Goal: Task Accomplishment & Management: Use online tool/utility

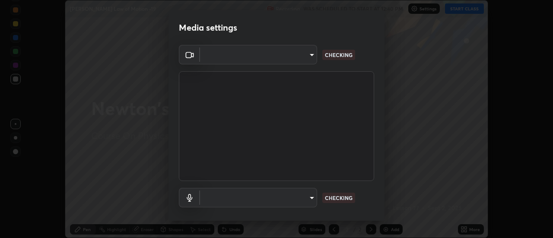
type input "1016c9670ba09e0da1ff6862f255b2c5b4dd1f04ff0e8715a66947f7e461f3c4"
type input "communications"
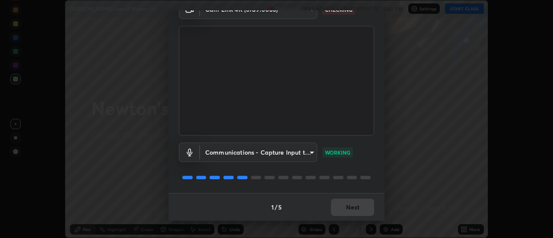
click at [352, 210] on div "1 / 5 Next" at bounding box center [277, 207] width 216 height 28
click at [355, 211] on button "Next" at bounding box center [352, 207] width 43 height 17
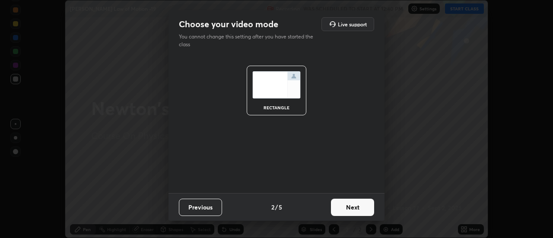
click at [355, 210] on button "Next" at bounding box center [352, 207] width 43 height 17
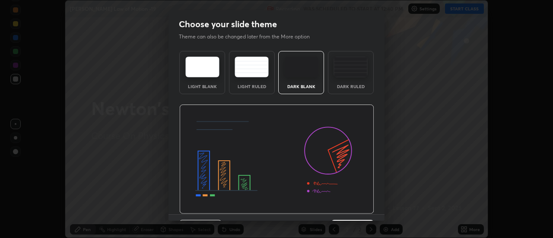
scroll to position [21, 0]
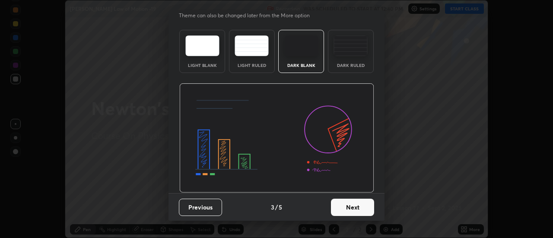
click at [358, 207] on button "Next" at bounding box center [352, 207] width 43 height 17
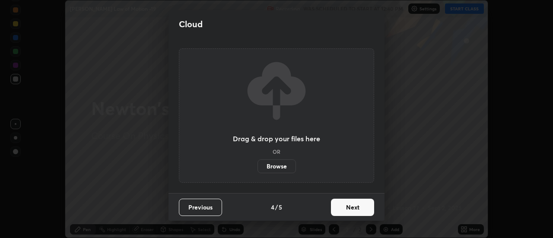
scroll to position [0, 0]
click at [359, 208] on button "Next" at bounding box center [352, 207] width 43 height 17
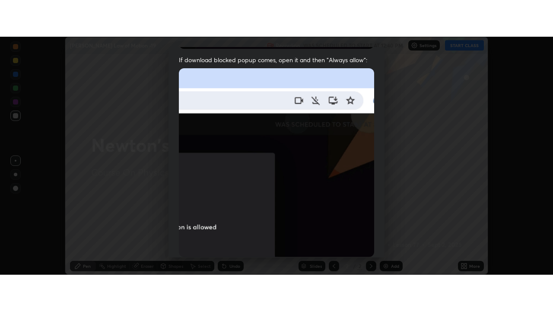
scroll to position [222, 0]
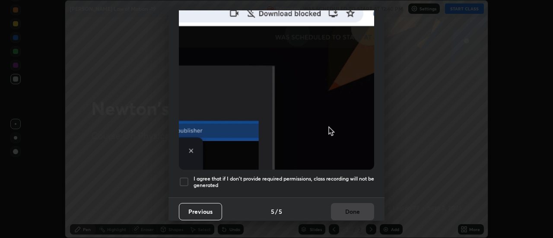
click at [341, 179] on h5 "I agree that if I don't provide required permissions, class recording will not …" at bounding box center [284, 182] width 181 height 13
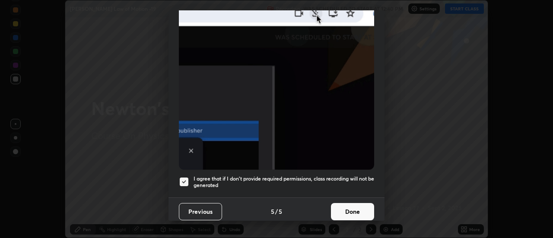
click at [347, 209] on button "Done" at bounding box center [352, 211] width 43 height 17
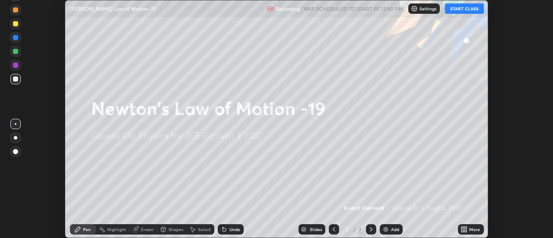
click at [461, 9] on button "START CLASS" at bounding box center [464, 8] width 39 height 10
click at [465, 231] on icon at bounding box center [466, 231] width 2 height 2
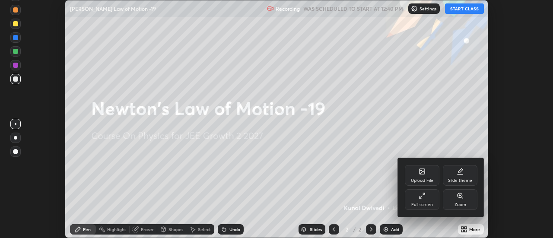
click at [422, 179] on div "Upload File" at bounding box center [422, 181] width 22 height 4
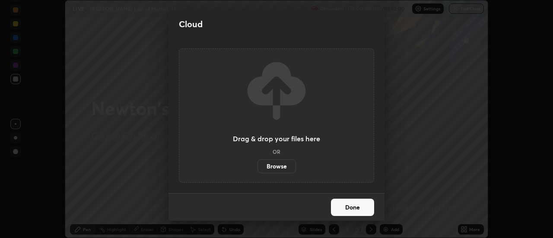
click at [288, 168] on label "Browse" at bounding box center [277, 167] width 38 height 14
click at [258, 168] on input "Browse" at bounding box center [258, 167] width 0 height 14
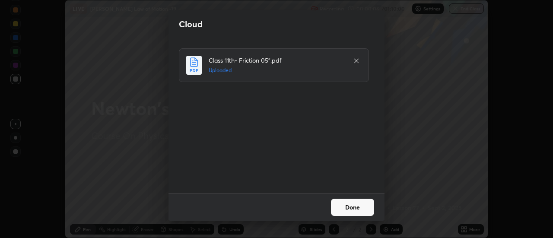
click at [360, 208] on button "Done" at bounding box center [352, 207] width 43 height 17
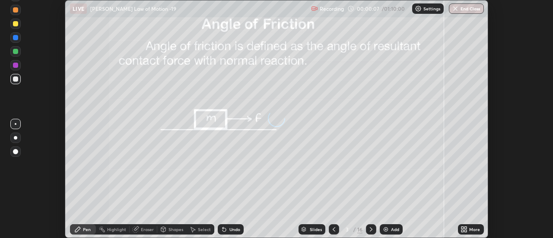
click at [463, 231] on icon at bounding box center [463, 231] width 2 height 2
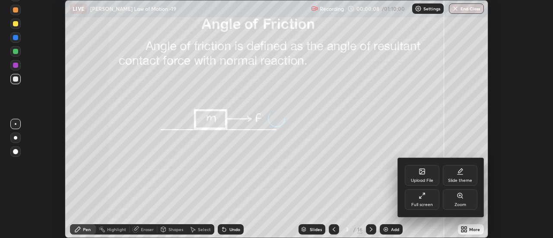
click at [421, 203] on div "Full screen" at bounding box center [423, 205] width 22 height 4
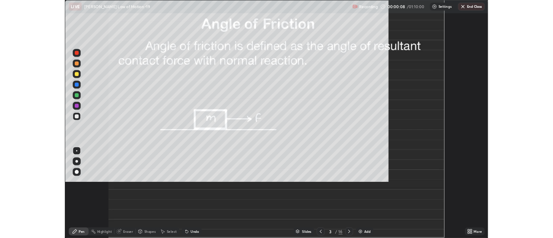
scroll to position [311, 553]
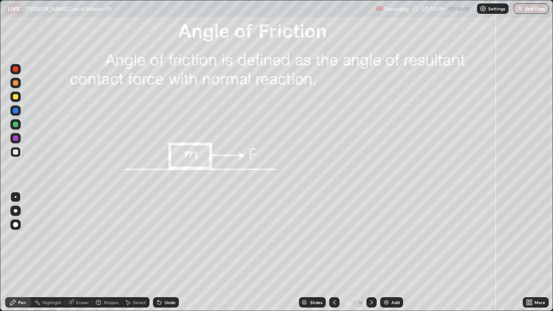
click at [335, 238] on icon at bounding box center [334, 302] width 7 height 7
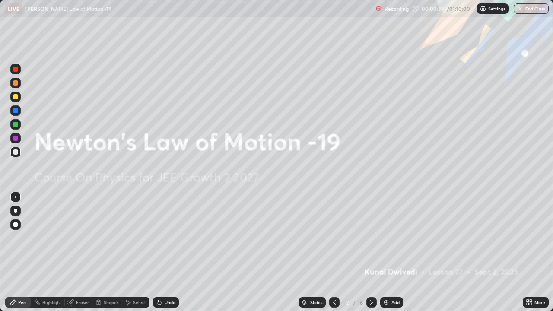
click at [383, 238] on img at bounding box center [386, 302] width 7 height 7
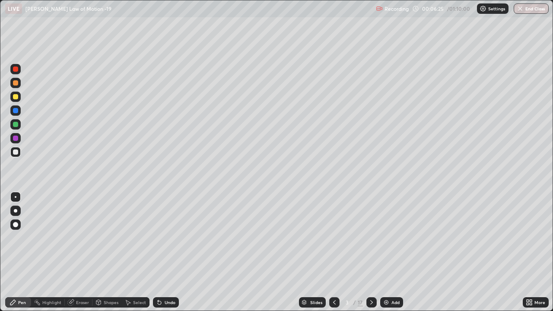
click at [371, 238] on icon at bounding box center [371, 302] width 7 height 7
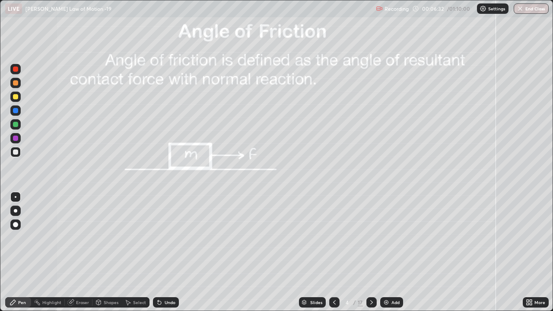
click at [371, 238] on icon at bounding box center [371, 302] width 7 height 7
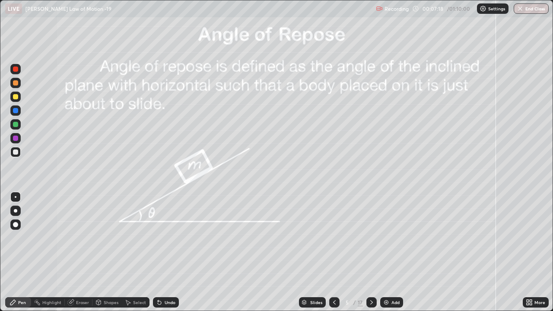
click at [14, 211] on div at bounding box center [15, 210] width 3 height 3
click at [13, 97] on div at bounding box center [15, 96] width 5 height 5
click at [167, 238] on div "Undo" at bounding box center [170, 302] width 11 height 4
click at [16, 197] on div at bounding box center [16, 197] width 2 height 2
click at [14, 142] on div at bounding box center [15, 138] width 10 height 10
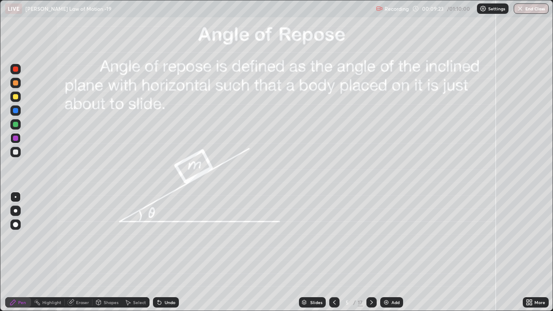
click at [15, 154] on div at bounding box center [15, 152] width 5 height 5
click at [371, 238] on div at bounding box center [372, 302] width 10 height 10
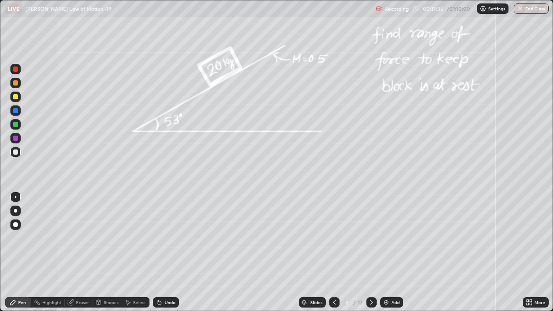
click at [16, 127] on div at bounding box center [15, 124] width 5 height 5
click at [16, 151] on div at bounding box center [15, 152] width 5 height 5
click at [15, 138] on div at bounding box center [15, 138] width 5 height 5
click at [19, 127] on div at bounding box center [15, 124] width 10 height 10
click at [16, 112] on div at bounding box center [15, 110] width 5 height 5
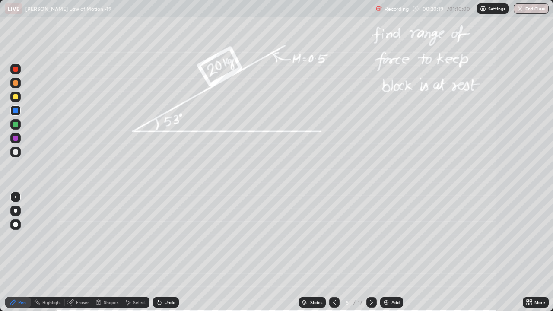
click at [14, 126] on div at bounding box center [15, 124] width 5 height 5
click at [17, 111] on div at bounding box center [15, 110] width 5 height 5
click at [13, 138] on div at bounding box center [15, 138] width 5 height 5
click at [16, 153] on div at bounding box center [15, 152] width 5 height 5
click at [371, 238] on icon at bounding box center [372, 302] width 3 height 4
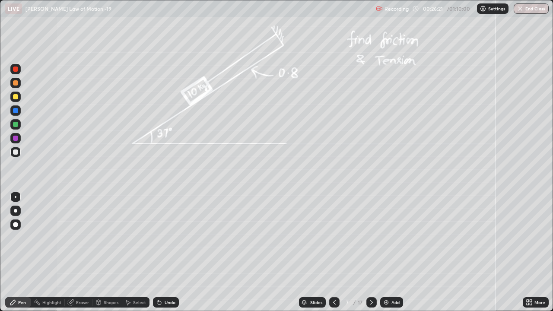
click at [19, 96] on div at bounding box center [15, 97] width 10 height 10
click at [13, 140] on div at bounding box center [15, 138] width 5 height 5
click at [16, 151] on div at bounding box center [15, 152] width 5 height 5
click at [169, 238] on div "Undo" at bounding box center [170, 302] width 11 height 4
click at [166, 238] on div "Undo" at bounding box center [170, 302] width 11 height 4
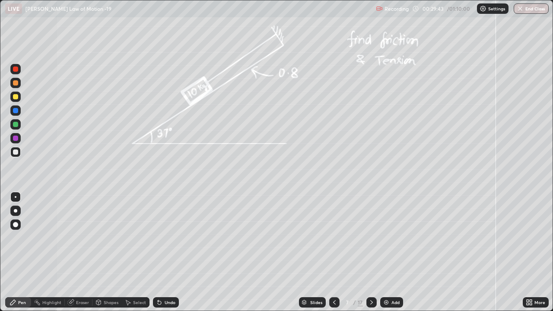
click at [368, 238] on icon at bounding box center [371, 302] width 7 height 7
click at [17, 98] on div at bounding box center [15, 96] width 5 height 5
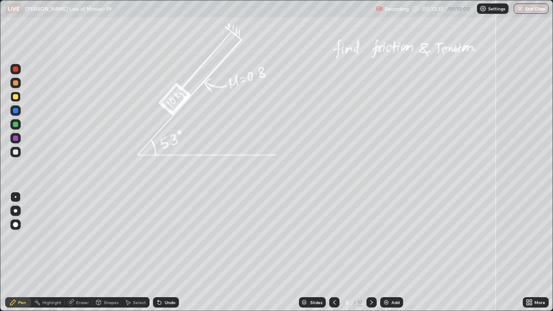
click at [14, 137] on div at bounding box center [15, 138] width 5 height 5
click at [15, 150] on div at bounding box center [15, 152] width 5 height 5
click at [371, 238] on icon at bounding box center [371, 302] width 7 height 7
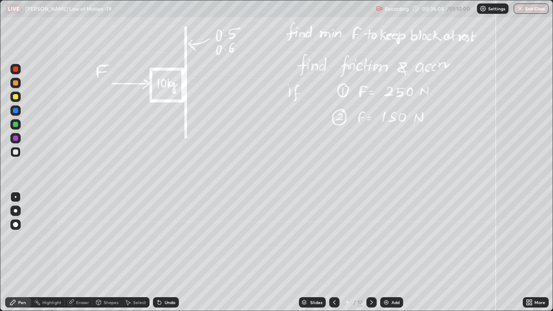
click at [15, 97] on div at bounding box center [15, 96] width 5 height 5
click at [15, 139] on div at bounding box center [15, 138] width 5 height 5
click at [12, 153] on div at bounding box center [15, 152] width 10 height 10
click at [17, 150] on div at bounding box center [15, 152] width 5 height 5
click at [16, 97] on div at bounding box center [15, 96] width 5 height 5
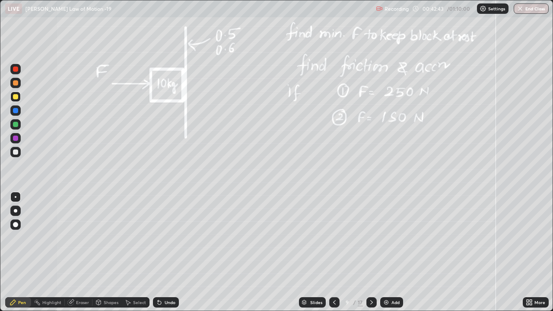
click at [371, 238] on icon at bounding box center [371, 302] width 7 height 7
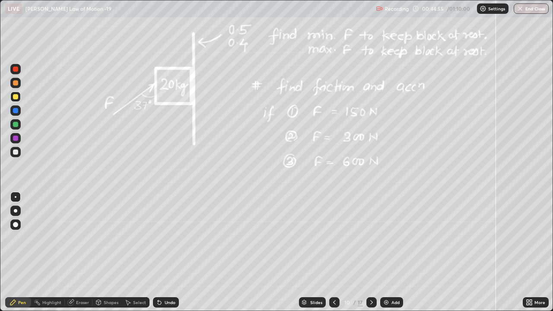
click at [16, 97] on div at bounding box center [15, 96] width 5 height 5
click at [18, 125] on div at bounding box center [15, 124] width 5 height 5
click at [14, 140] on div at bounding box center [15, 138] width 5 height 5
click at [15, 151] on div at bounding box center [15, 152] width 5 height 5
click at [166, 238] on div "Undo" at bounding box center [170, 302] width 11 height 4
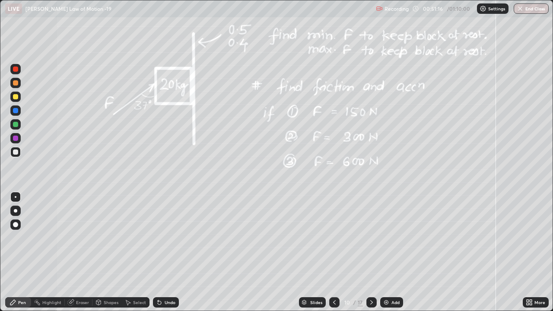
click at [371, 238] on icon at bounding box center [371, 302] width 7 height 7
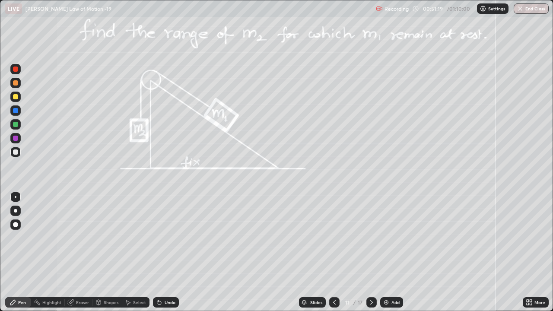
click at [333, 238] on icon at bounding box center [334, 302] width 7 height 7
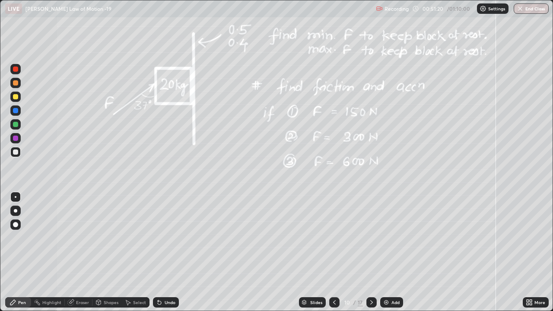
click at [386, 238] on img at bounding box center [386, 302] width 7 height 7
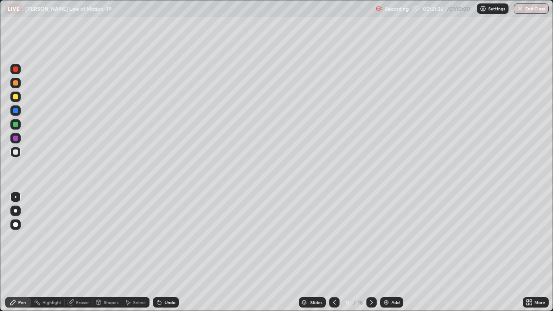
click at [14, 125] on div at bounding box center [15, 124] width 5 height 5
click at [14, 150] on div at bounding box center [15, 152] width 5 height 5
click at [15, 153] on div at bounding box center [15, 152] width 5 height 5
click at [14, 139] on div at bounding box center [15, 138] width 5 height 5
click at [15, 153] on div at bounding box center [15, 152] width 5 height 5
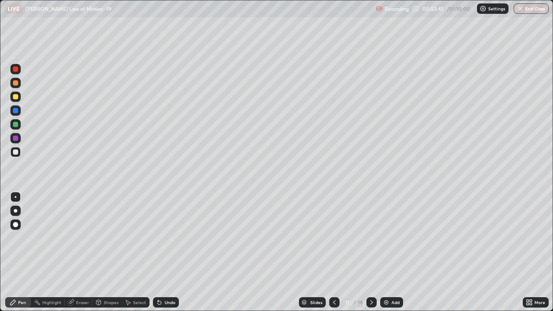
click at [333, 238] on icon at bounding box center [334, 302] width 7 height 7
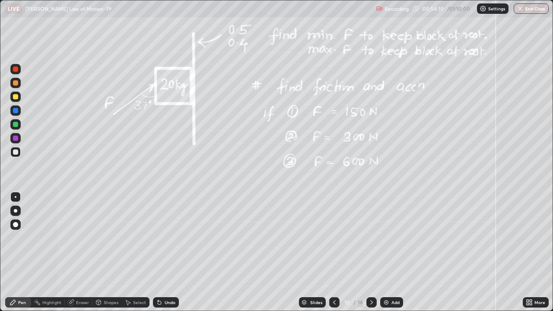
click at [334, 238] on icon at bounding box center [334, 302] width 7 height 7
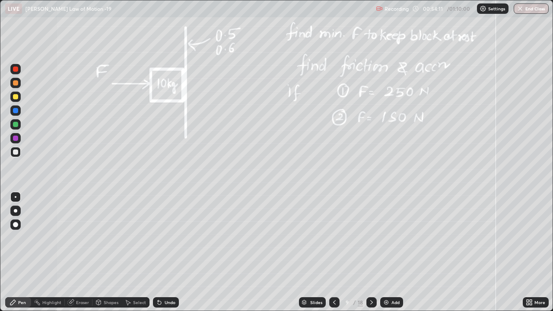
click at [371, 238] on icon at bounding box center [371, 302] width 7 height 7
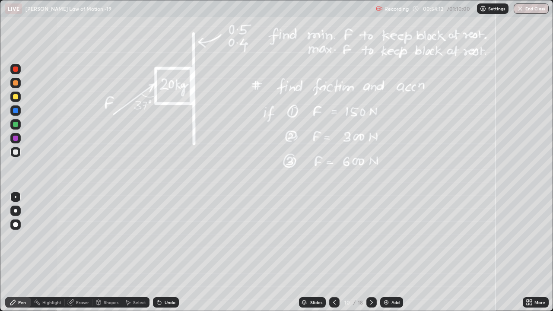
click at [371, 238] on icon at bounding box center [371, 302] width 7 height 7
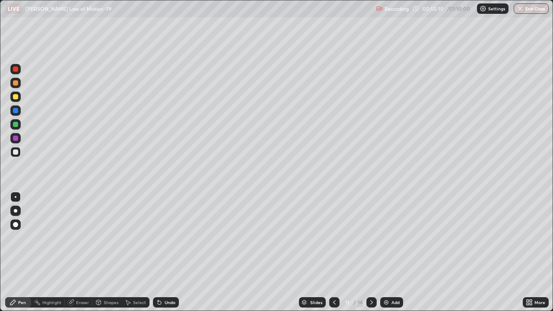
click at [371, 238] on icon at bounding box center [372, 302] width 3 height 4
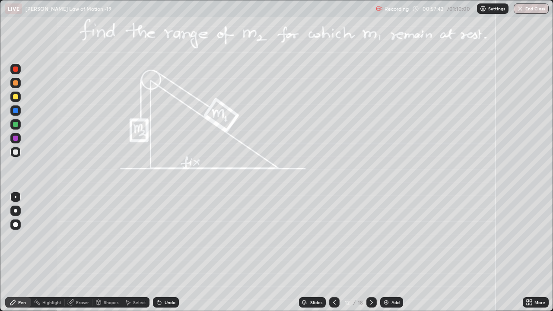
click at [162, 238] on div "Undo" at bounding box center [166, 302] width 26 height 10
click at [16, 98] on div at bounding box center [15, 96] width 5 height 5
click at [14, 137] on div at bounding box center [15, 138] width 5 height 5
click at [11, 153] on div at bounding box center [15, 152] width 10 height 10
click at [371, 238] on icon at bounding box center [371, 302] width 7 height 7
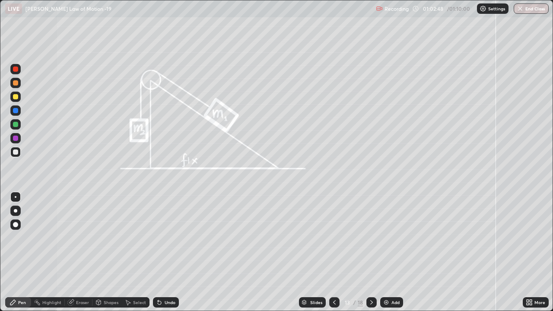
click at [17, 125] on div at bounding box center [15, 124] width 5 height 5
click at [15, 138] on div at bounding box center [15, 138] width 5 height 5
click at [14, 151] on div at bounding box center [15, 152] width 5 height 5
click at [371, 238] on icon at bounding box center [371, 302] width 7 height 7
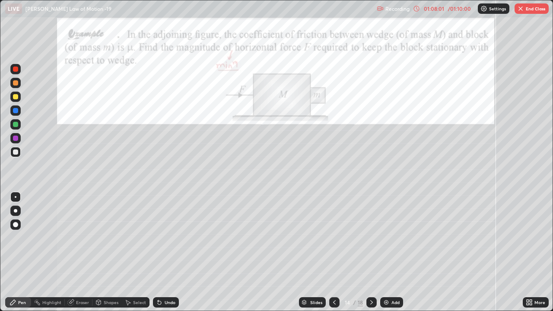
click at [15, 137] on div at bounding box center [15, 138] width 5 height 5
click at [158, 238] on icon at bounding box center [159, 302] width 3 height 3
click at [162, 238] on icon at bounding box center [159, 302] width 7 height 7
click at [163, 238] on div "Undo" at bounding box center [166, 302] width 26 height 10
click at [165, 238] on div "Undo" at bounding box center [170, 302] width 11 height 4
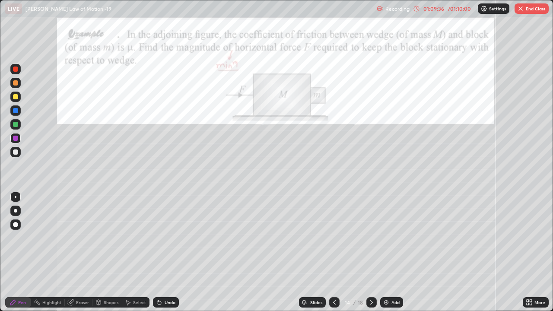
click at [161, 238] on icon at bounding box center [159, 302] width 7 height 7
click at [164, 238] on div "Undo" at bounding box center [166, 302] width 26 height 10
click at [163, 238] on div "Undo" at bounding box center [166, 302] width 26 height 10
click at [164, 238] on div "Undo" at bounding box center [166, 302] width 26 height 10
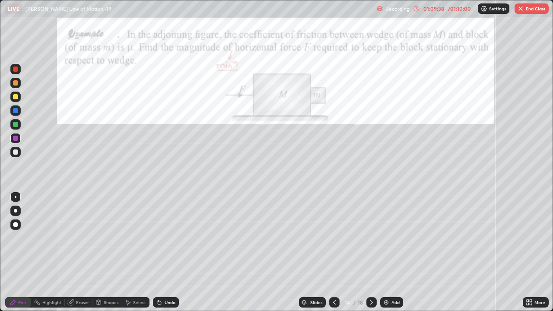
click at [164, 238] on div "Undo" at bounding box center [166, 302] width 26 height 10
click at [15, 152] on div at bounding box center [15, 152] width 5 height 5
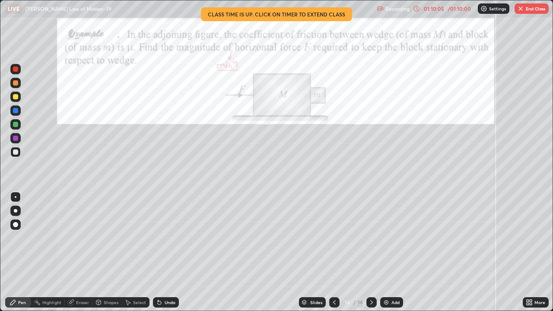
click at [168, 238] on div "Undo" at bounding box center [170, 302] width 11 height 4
click at [13, 124] on div at bounding box center [15, 124] width 10 height 10
click at [19, 150] on div at bounding box center [15, 152] width 10 height 10
click at [334, 238] on icon at bounding box center [334, 302] width 7 height 7
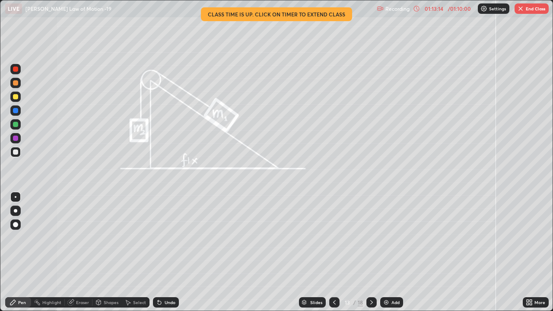
click at [371, 238] on icon at bounding box center [371, 302] width 7 height 7
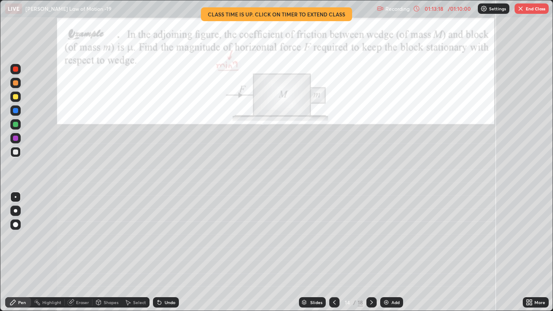
click at [526, 7] on button "End Class" at bounding box center [532, 8] width 34 height 10
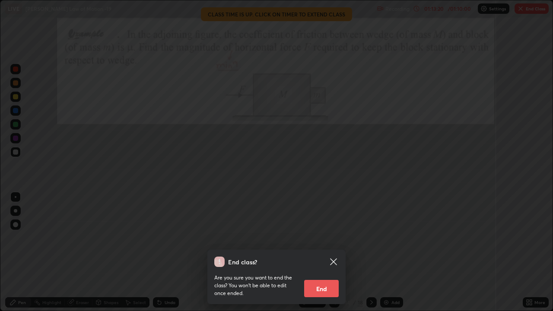
click at [328, 238] on button "End" at bounding box center [321, 288] width 35 height 17
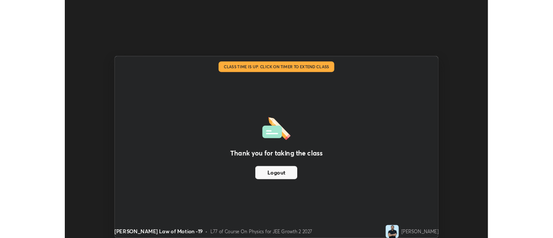
scroll to position [42997, 42682]
